Goal: Information Seeking & Learning: Check status

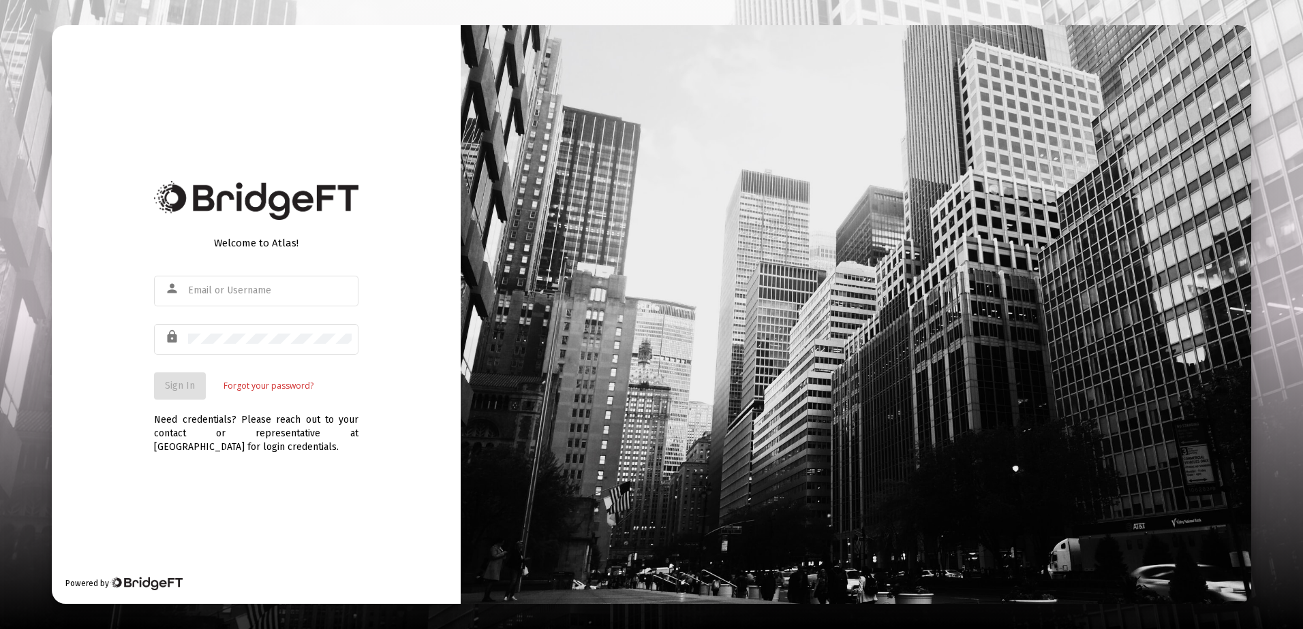
click at [119, 298] on div "Welcome to Atlas! person lock Sign In Forgot your password? Need credentials? P…" at bounding box center [256, 314] width 409 height 579
click at [241, 287] on input "text" at bounding box center [270, 290] width 164 height 11
click at [214, 290] on input "text" at bounding box center [270, 290] width 164 height 11
paste input "[PERSON_NAME][EMAIL_ADDRESS][DOMAIN_NAME]"
type input "[PERSON_NAME][EMAIL_ADDRESS][DOMAIN_NAME]"
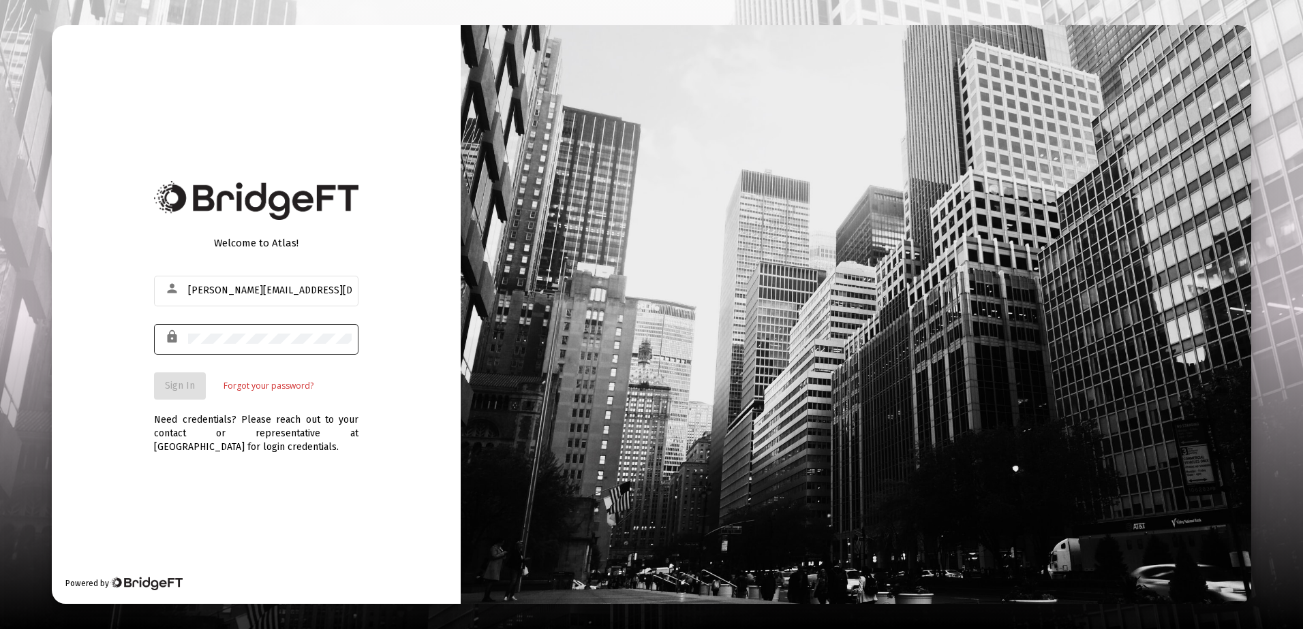
click at [239, 328] on div at bounding box center [270, 338] width 164 height 33
click at [383, 364] on div "Welcome to Atlas! person [PERSON_NAME][EMAIL_ADDRESS][DOMAIN_NAME] lock Sign In…" at bounding box center [256, 314] width 409 height 579
click at [175, 388] on span "Sign In" at bounding box center [180, 386] width 30 height 12
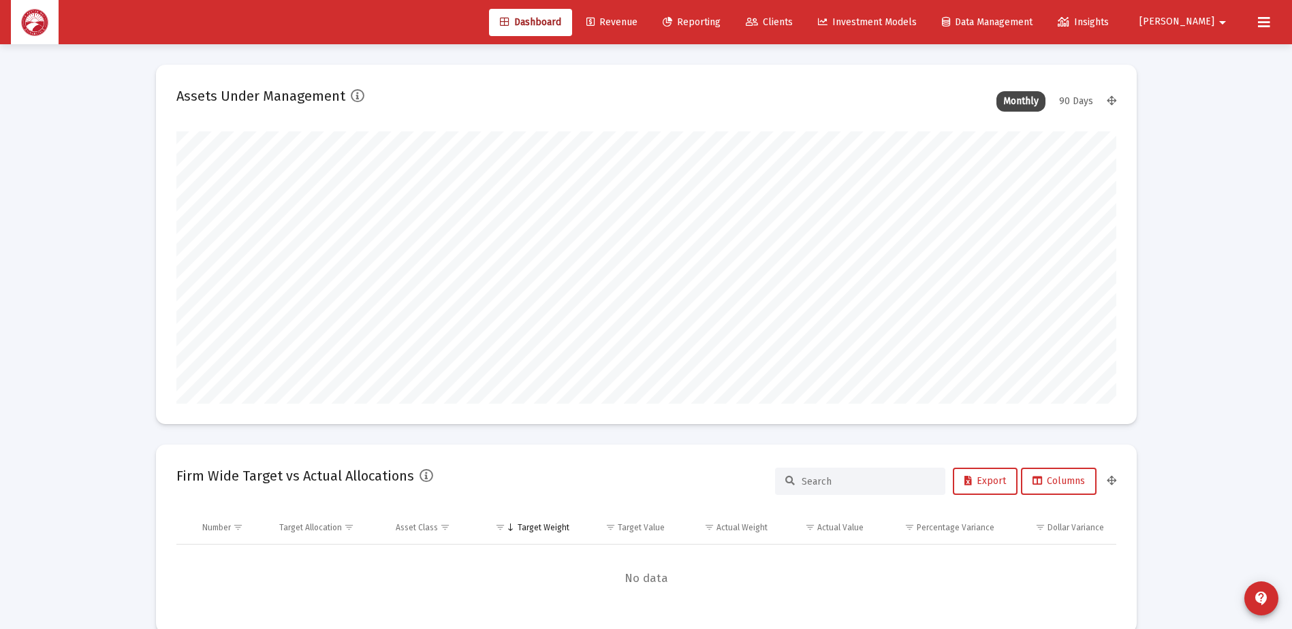
scroll to position [273, 506]
type input "[DATE]"
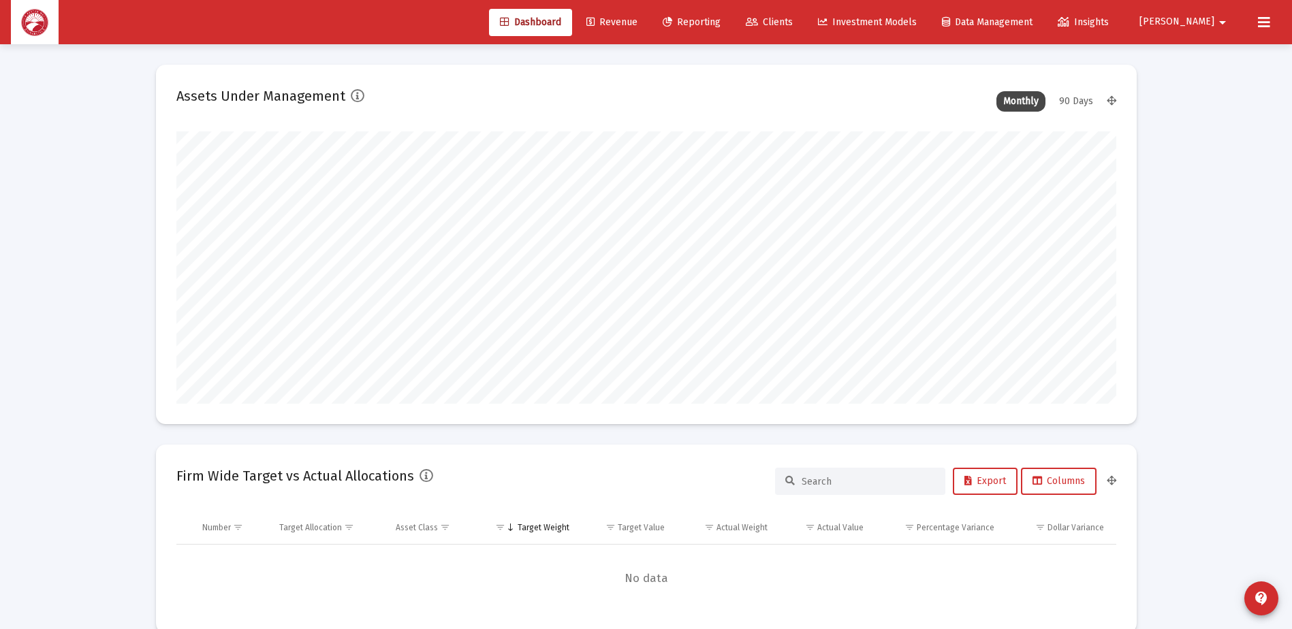
click at [793, 25] on span "Clients" at bounding box center [769, 22] width 47 height 12
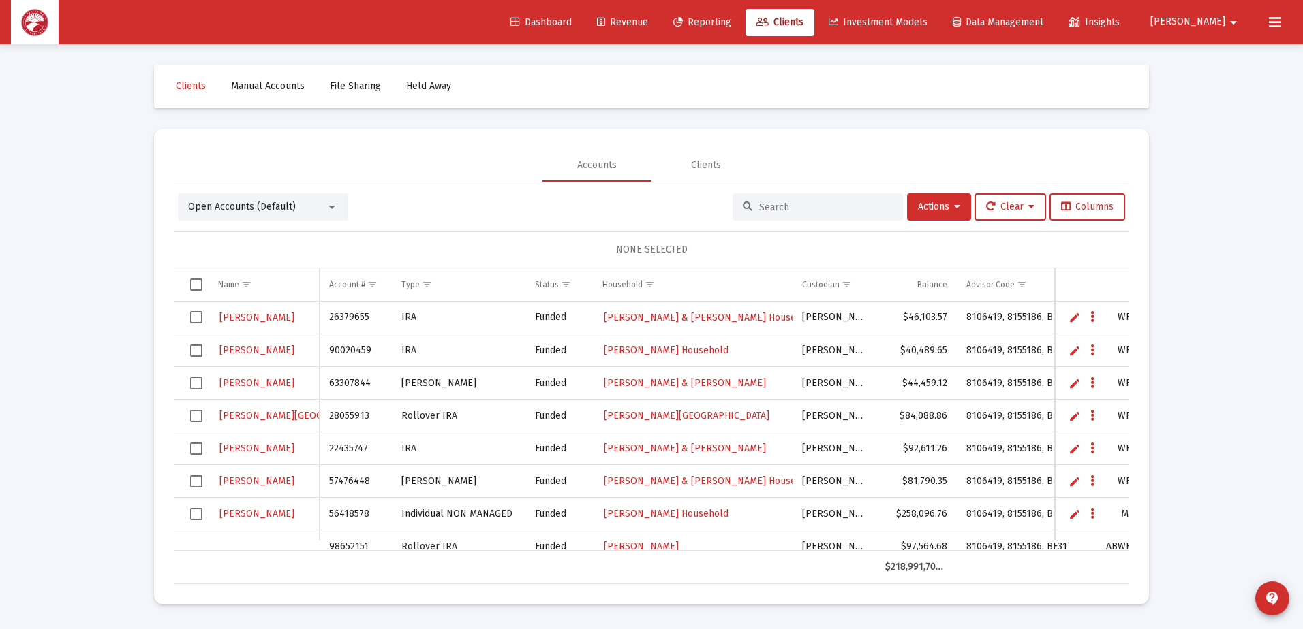
click at [780, 208] on input at bounding box center [826, 208] width 134 height 12
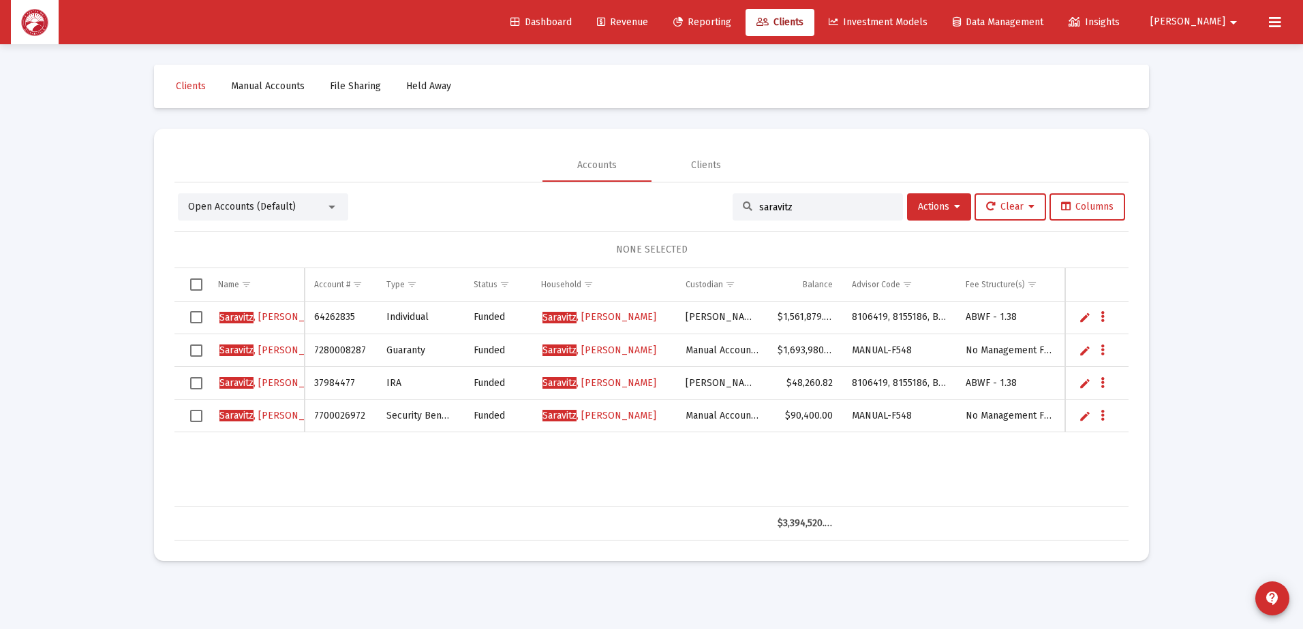
type input "saravitz"
click at [613, 387] on span "[PERSON_NAME]" at bounding box center [599, 383] width 114 height 12
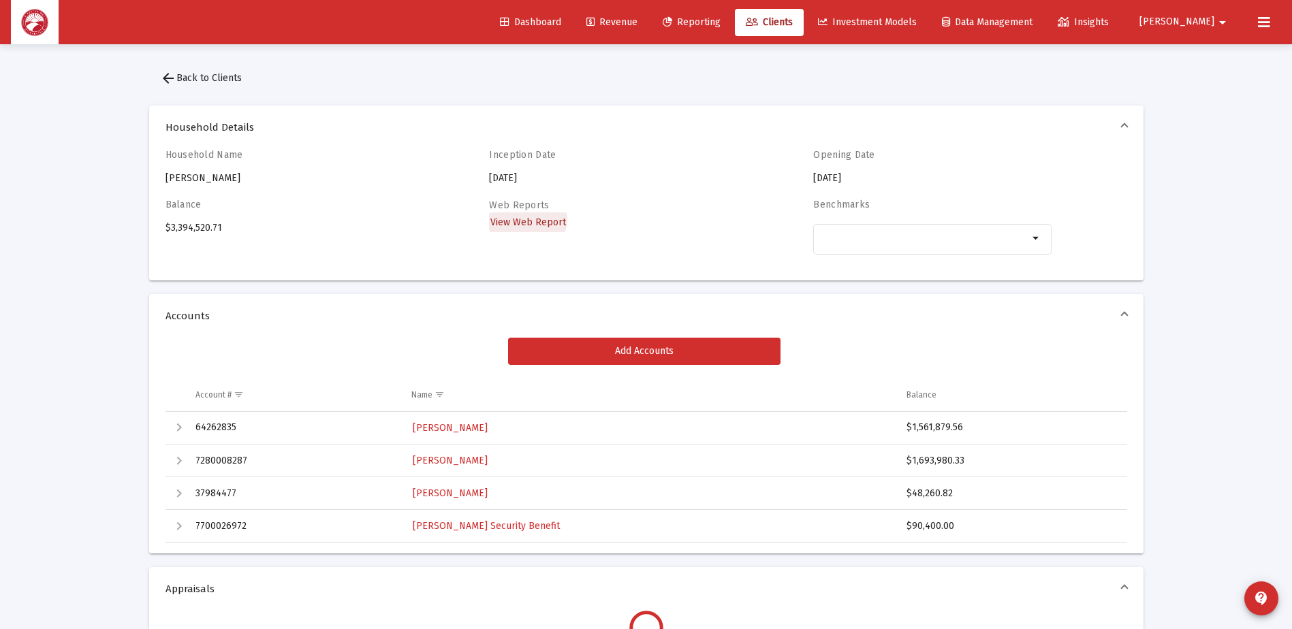
click at [527, 219] on span "View Web Report" at bounding box center [529, 223] width 76 height 12
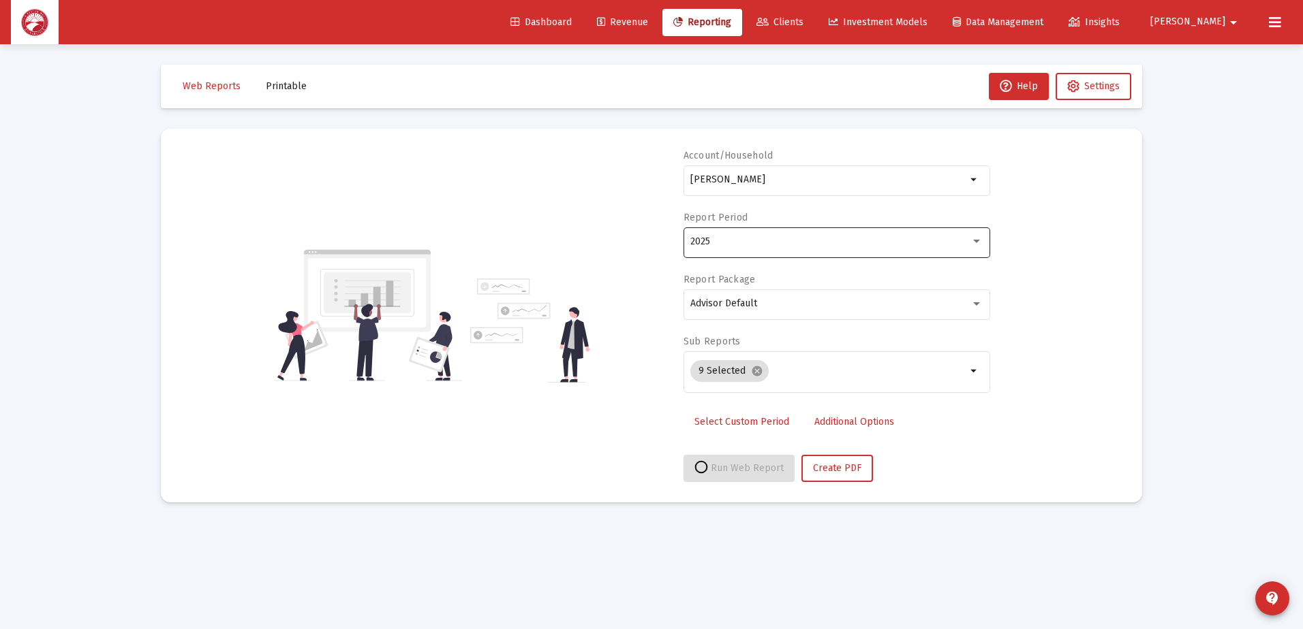
click at [789, 238] on div "2025" at bounding box center [830, 241] width 280 height 11
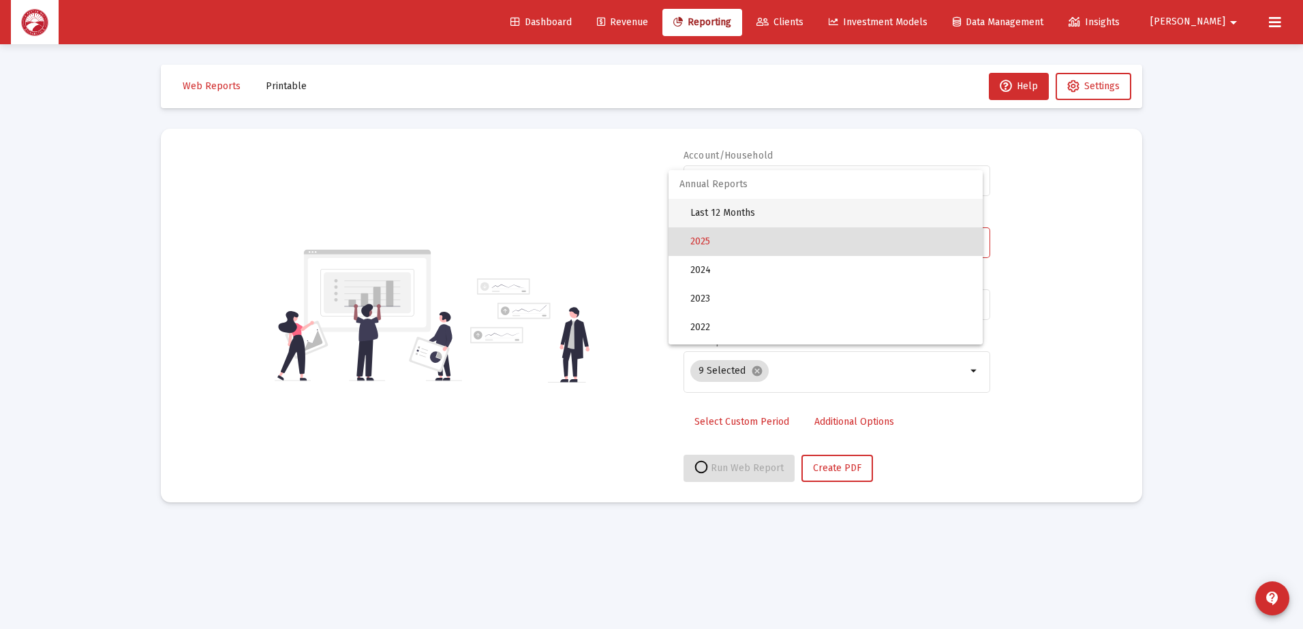
click at [771, 206] on span "Last 12 Months" at bounding box center [830, 213] width 281 height 29
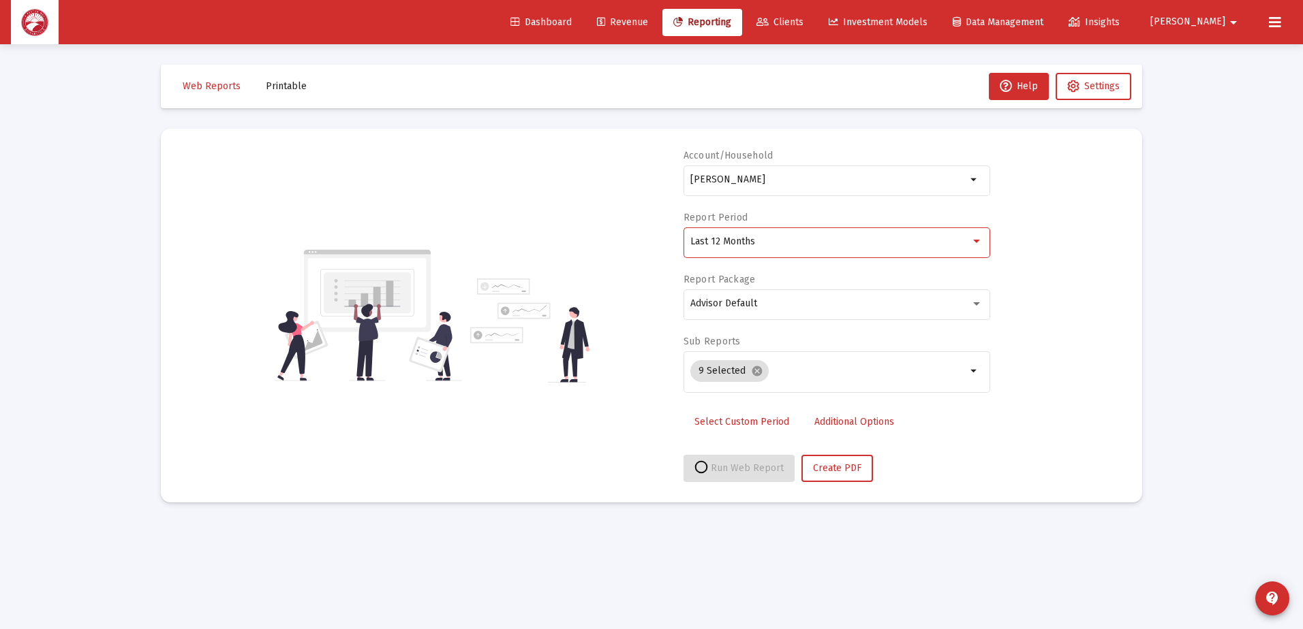
select select "View all"
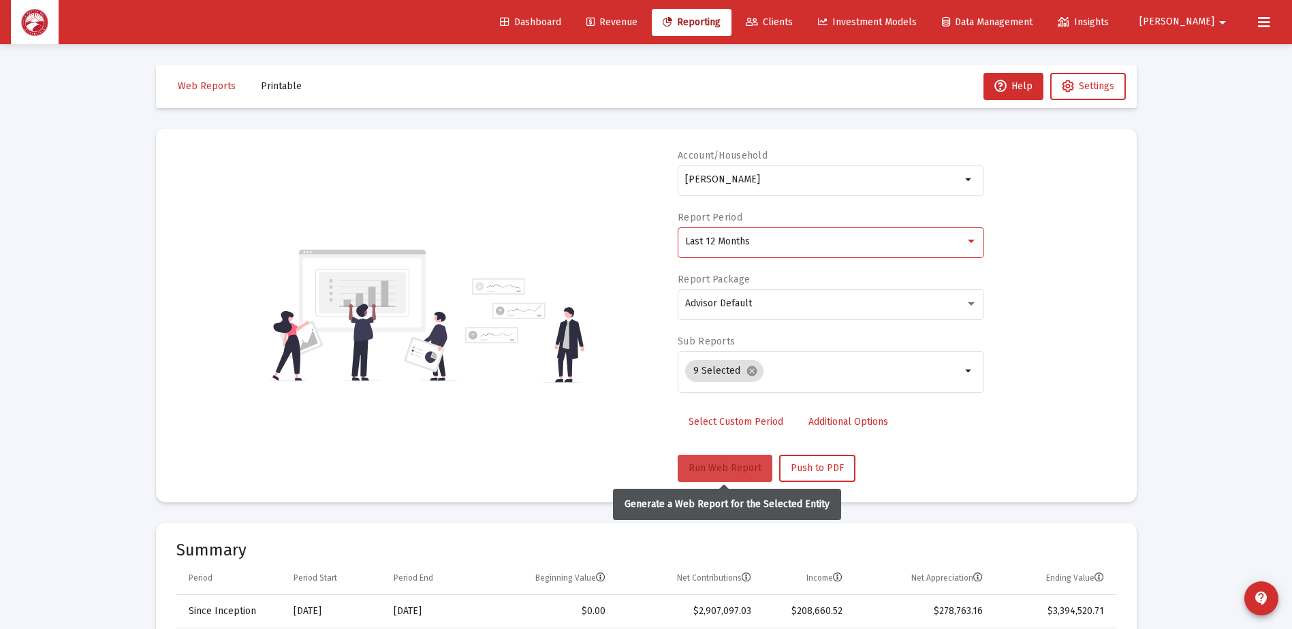
click at [692, 473] on span "Run Web Report" at bounding box center [725, 469] width 73 height 12
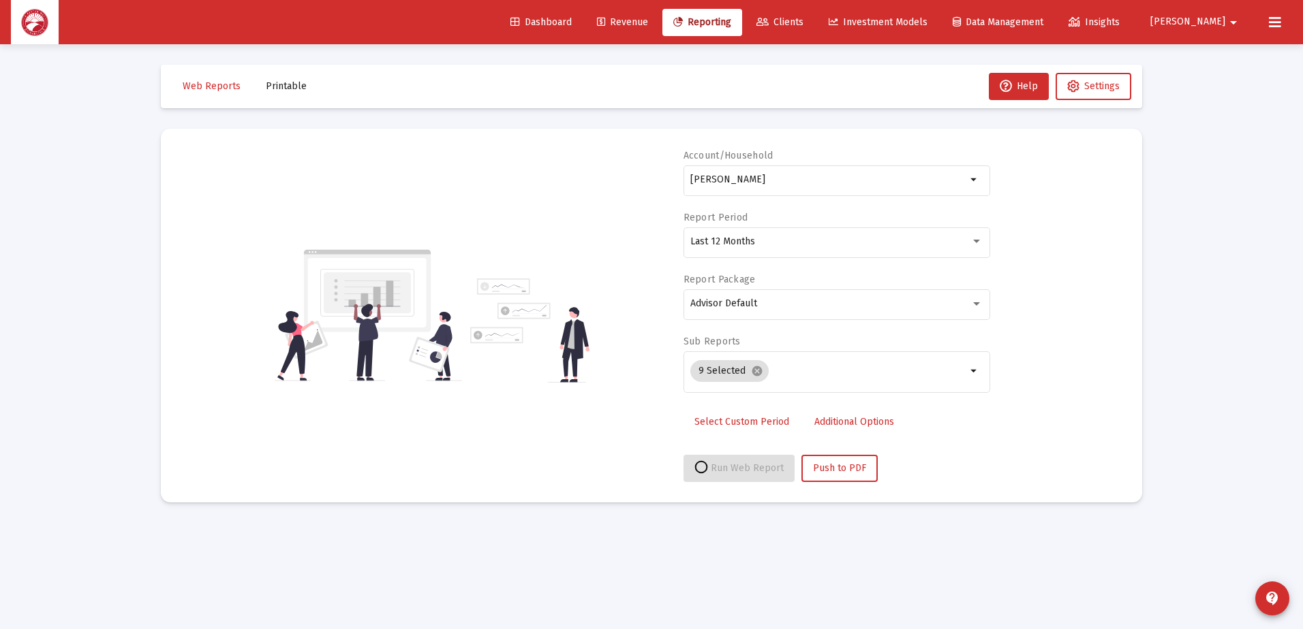
select select "View all"
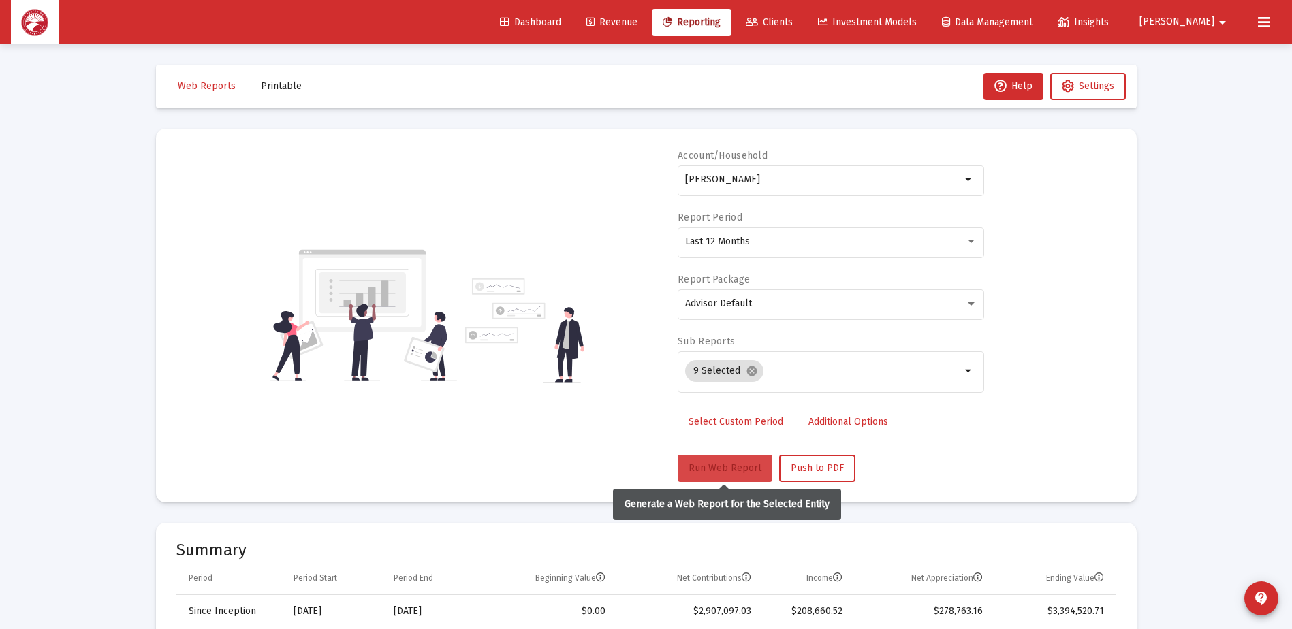
click at [728, 462] on button "Run Web Report" at bounding box center [725, 468] width 95 height 27
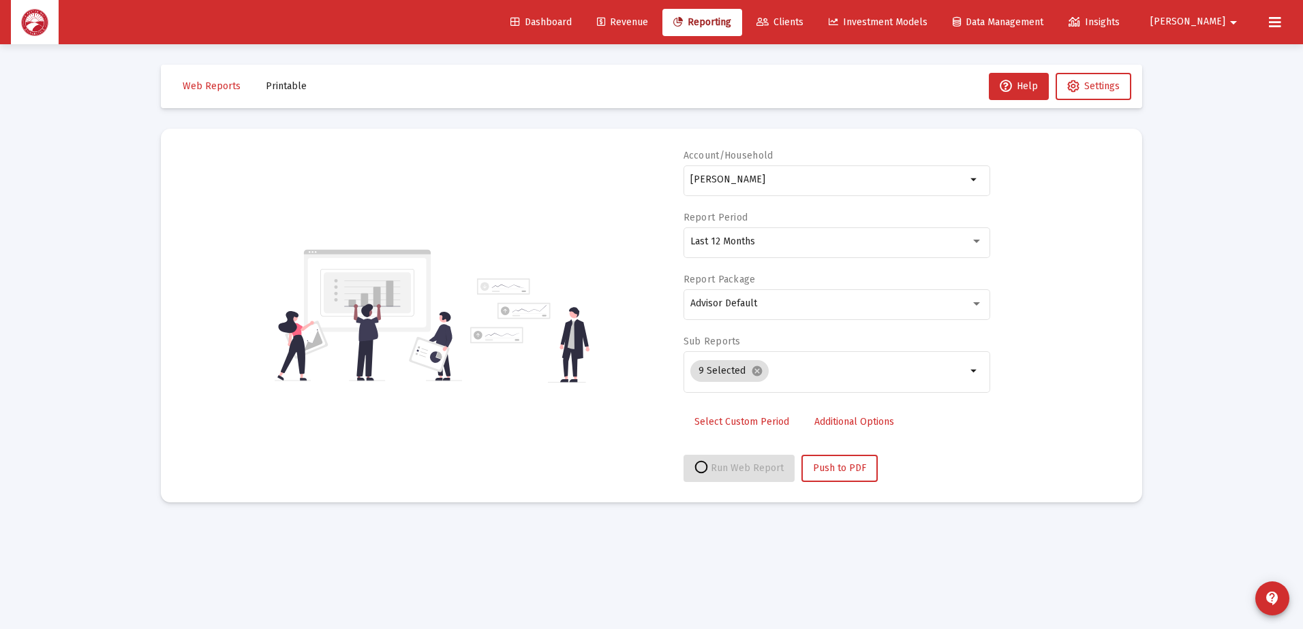
select select "View all"
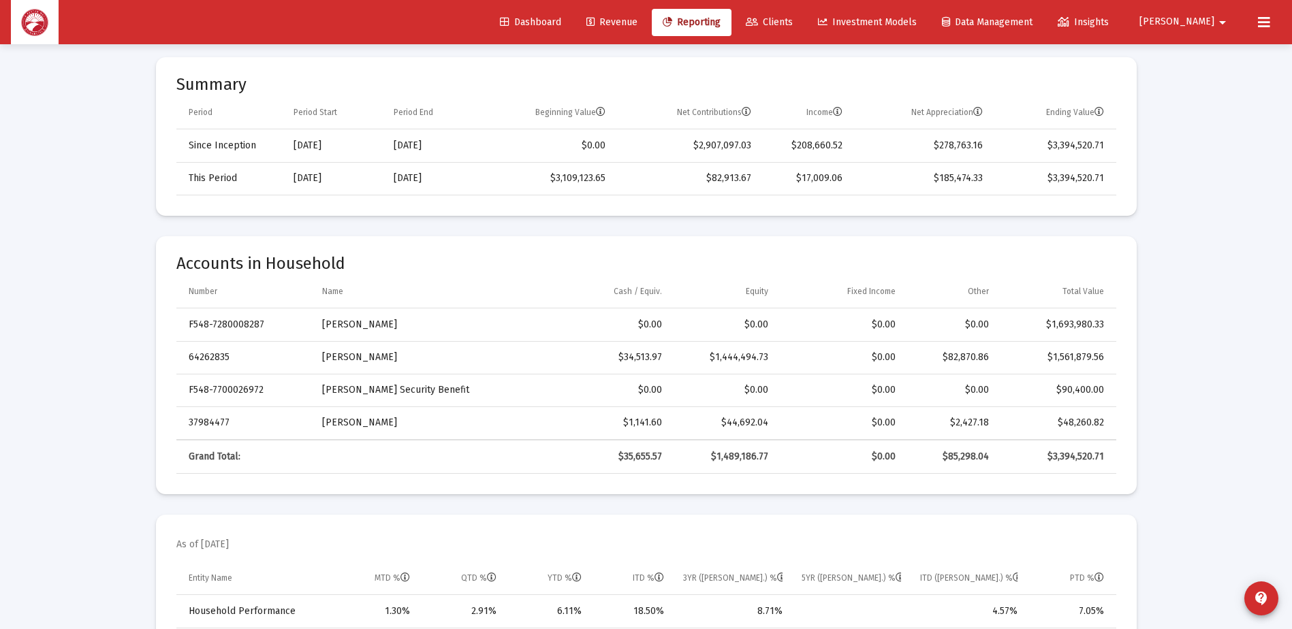
scroll to position [273, 0]
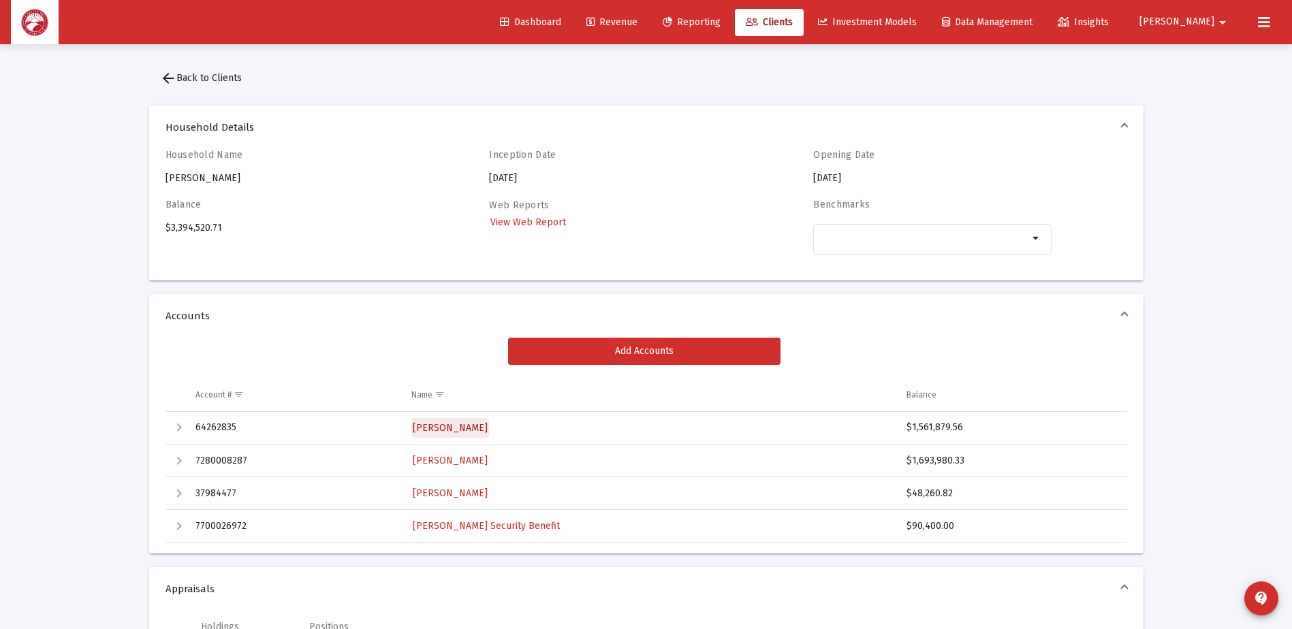
click at [455, 431] on span "[PERSON_NAME]" at bounding box center [450, 428] width 75 height 12
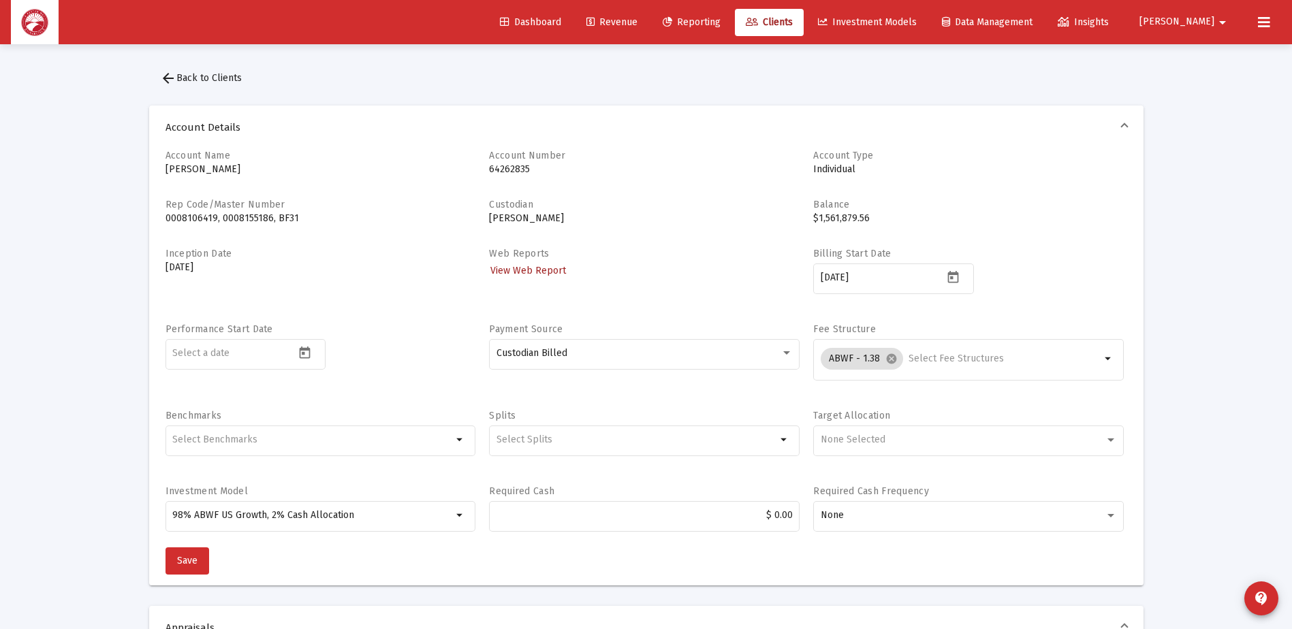
click at [549, 269] on span "View Web Report" at bounding box center [529, 271] width 76 height 12
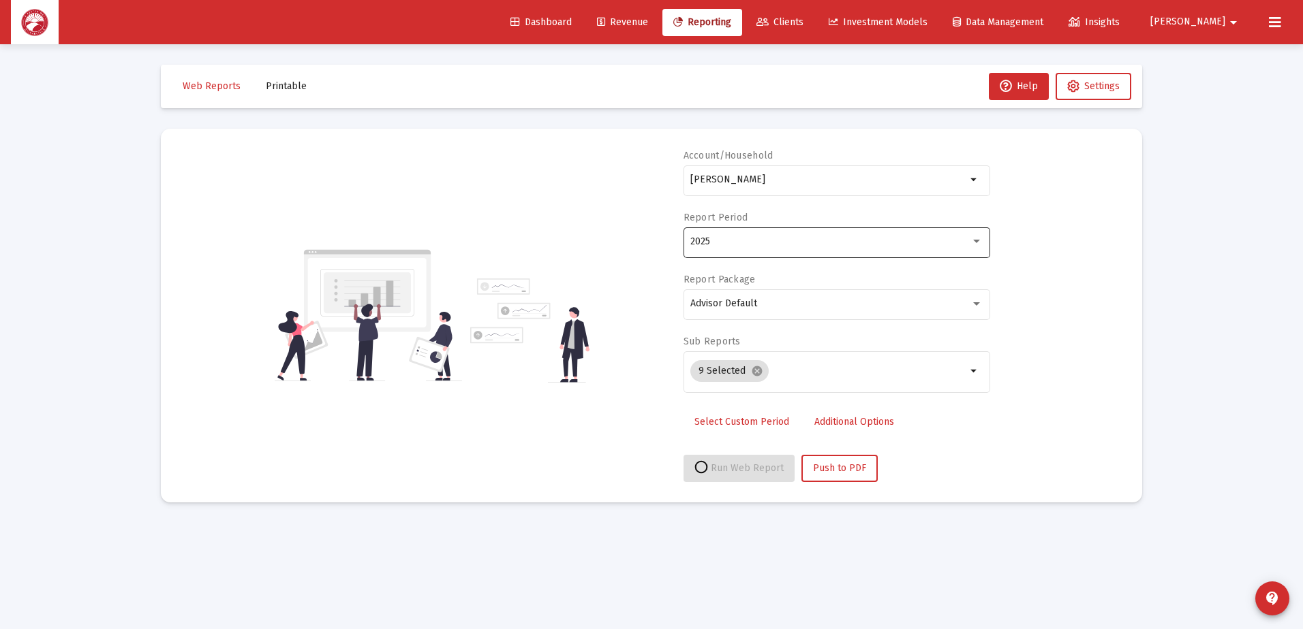
click at [732, 247] on div "2025" at bounding box center [830, 241] width 280 height 11
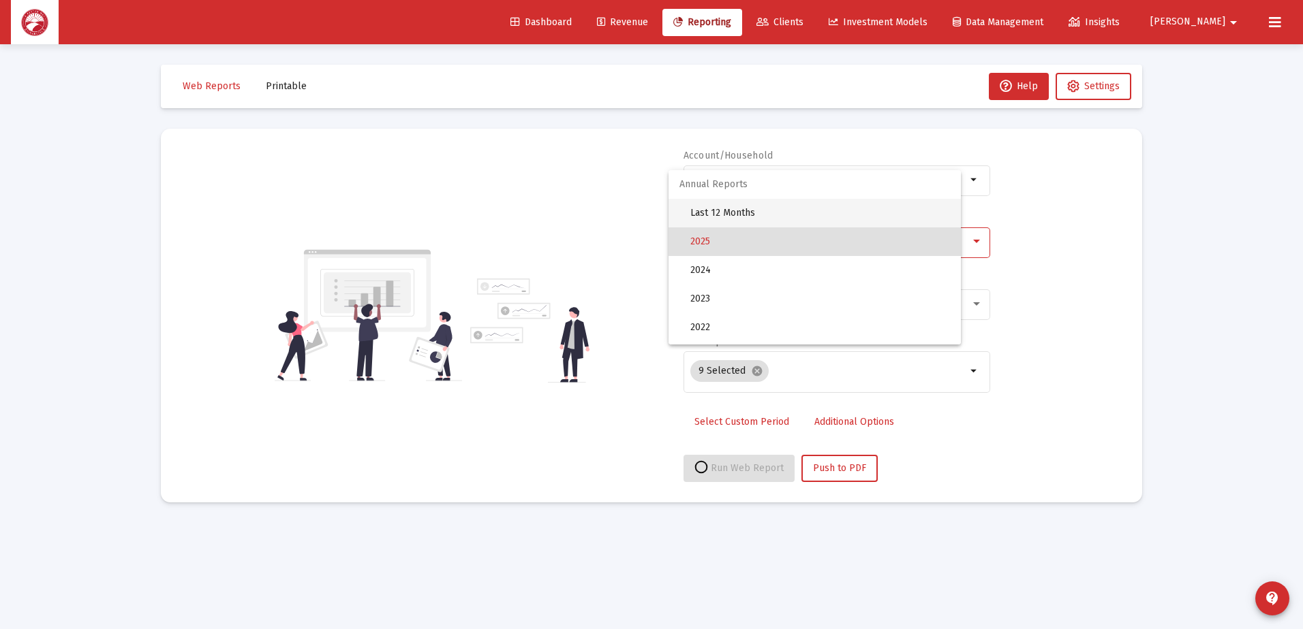
select select "View all"
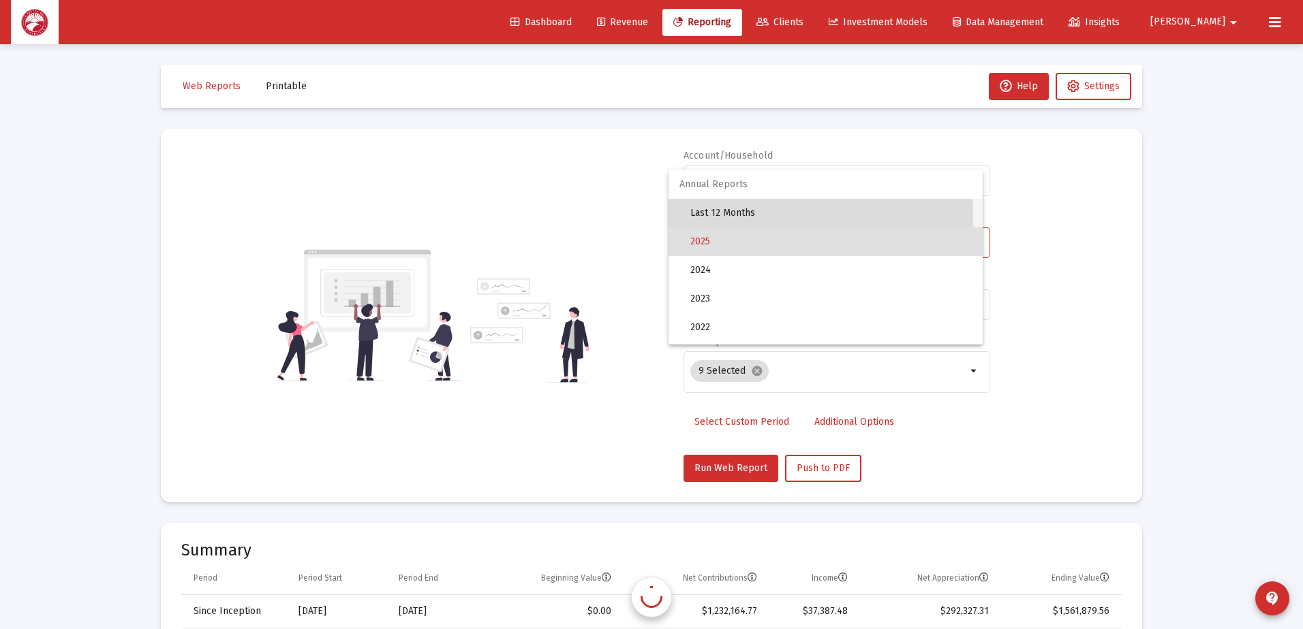
click at [743, 216] on span "Last 12 Months" at bounding box center [830, 213] width 281 height 29
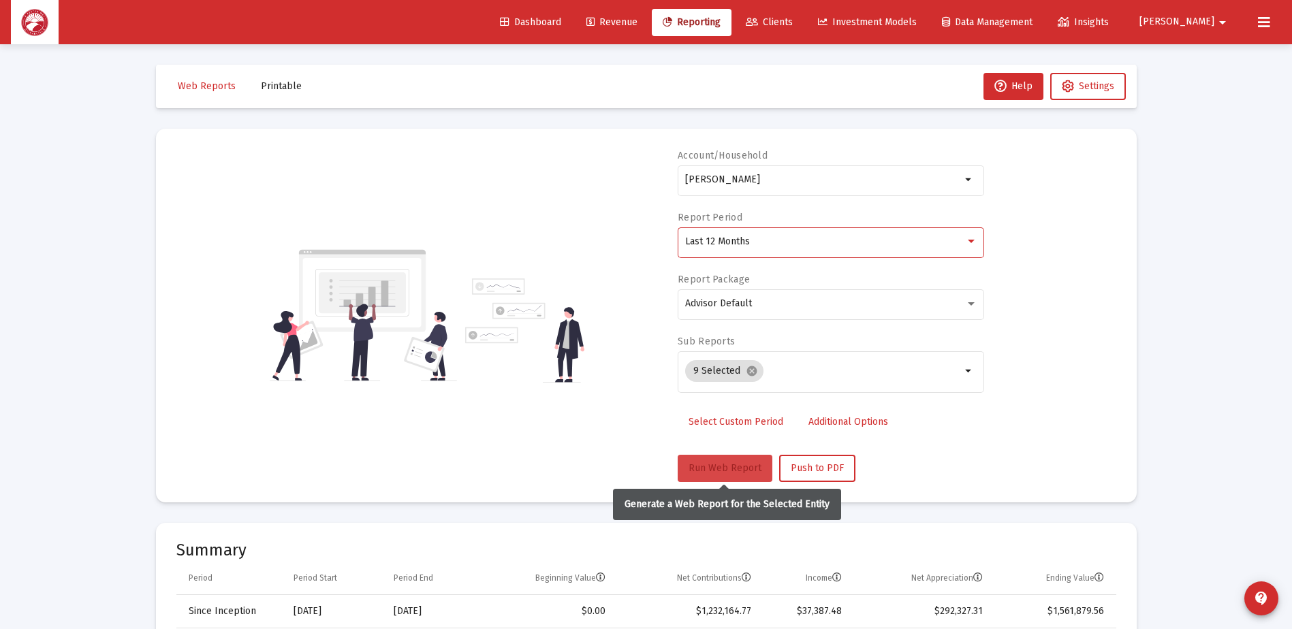
click at [709, 465] on span "Run Web Report" at bounding box center [725, 469] width 73 height 12
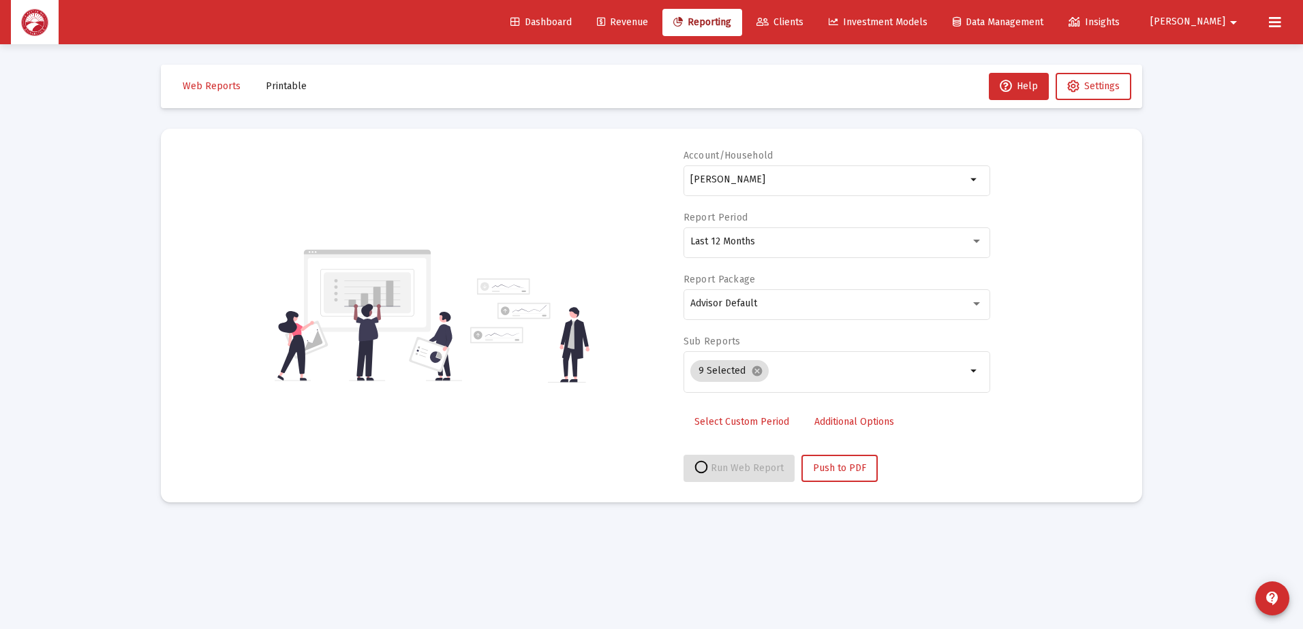
select select "View all"
